Goal: Find specific page/section: Find specific page/section

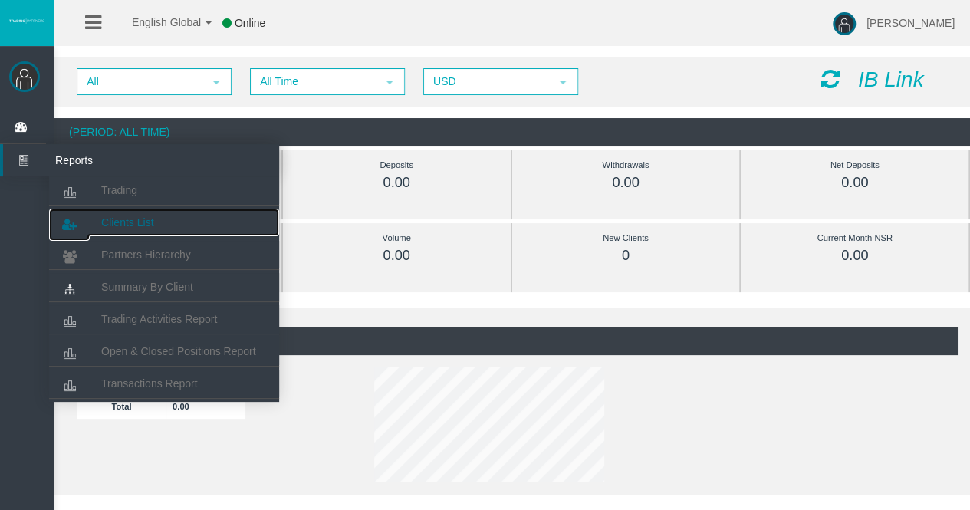
click at [131, 223] on span "Clients List" at bounding box center [127, 222] width 52 height 12
